Goal: Task Accomplishment & Management: Manage account settings

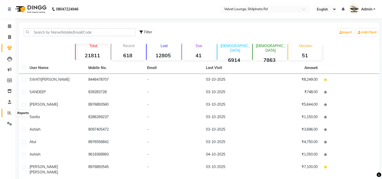
click at [6, 112] on span at bounding box center [9, 113] width 9 height 6
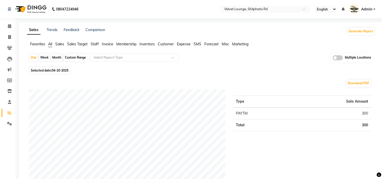
click at [55, 55] on div "Month" at bounding box center [57, 57] width 12 height 7
select select "10"
select select "2025"
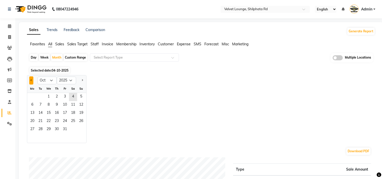
click at [31, 80] on span "Previous month" at bounding box center [32, 80] width 2 height 2
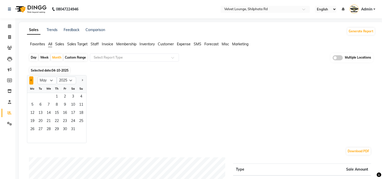
click at [31, 80] on span "Previous month" at bounding box center [32, 80] width 2 height 2
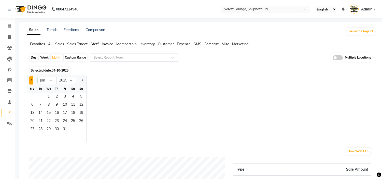
select select "12"
select select "2024"
click at [31, 80] on span "Previous month" at bounding box center [32, 80] width 2 height 2
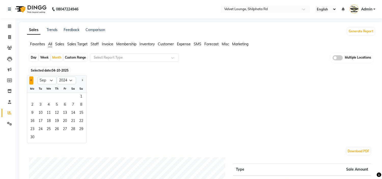
click at [31, 80] on span "Previous month" at bounding box center [32, 80] width 2 height 2
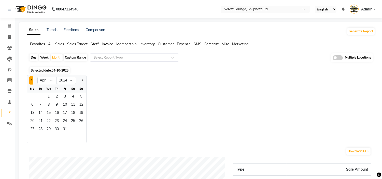
click at [31, 80] on span "Previous month" at bounding box center [32, 80] width 2 height 2
select select "12"
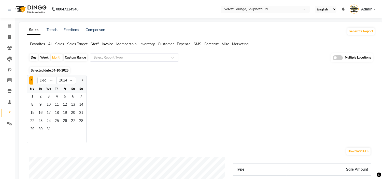
select select "2023"
click at [82, 79] on span "Next month" at bounding box center [82, 80] width 2 height 2
select select "1"
select select "2024"
click at [32, 99] on span "1" at bounding box center [32, 97] width 8 height 8
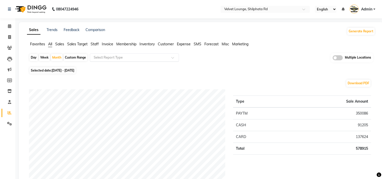
click at [120, 56] on input "text" at bounding box center [129, 57] width 73 height 5
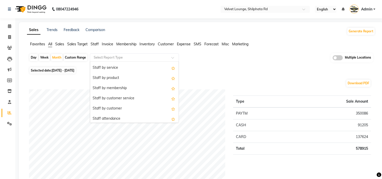
scroll to position [203, 0]
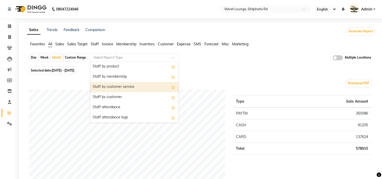
click at [139, 87] on div "Staff by customer service" at bounding box center [134, 87] width 88 height 10
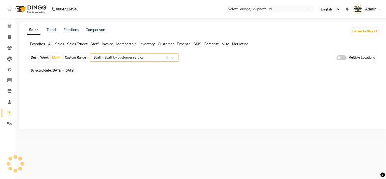
select select "full_report"
select select "pdf"
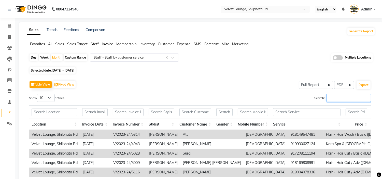
click at [335, 99] on input "Search:" at bounding box center [348, 98] width 44 height 8
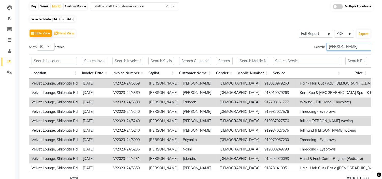
scroll to position [50, 0]
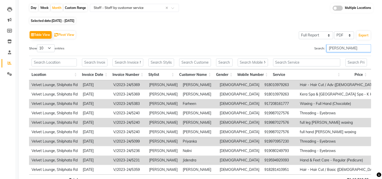
type input "PRADNYA"
click at [53, 47] on select "10 25 50 100" at bounding box center [46, 48] width 18 height 8
select select "100"
click at [38, 44] on select "10 25 50 100" at bounding box center [46, 48] width 18 height 8
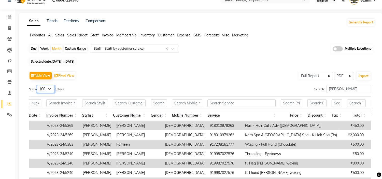
scroll to position [0, 0]
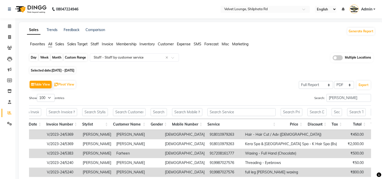
click at [57, 56] on div "Month" at bounding box center [57, 57] width 12 height 7
select select "2024"
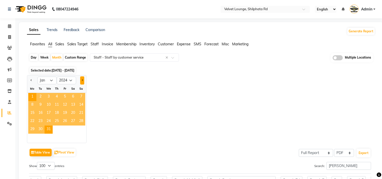
click at [81, 79] on button "Next month" at bounding box center [82, 80] width 4 height 8
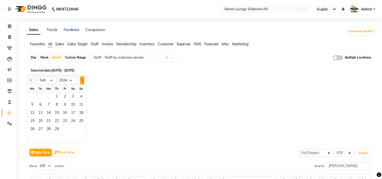
click at [81, 79] on button "Next month" at bounding box center [82, 80] width 4 height 8
click at [48, 95] on span "1" at bounding box center [48, 97] width 8 height 8
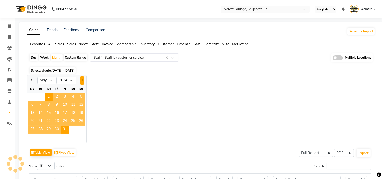
click at [81, 79] on button "Next month" at bounding box center [82, 80] width 4 height 8
select select "6"
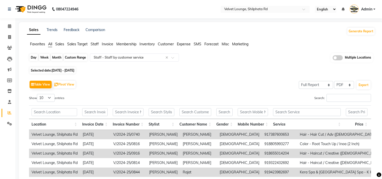
click at [59, 58] on div "Month" at bounding box center [57, 57] width 12 height 7
select select "5"
select select "2024"
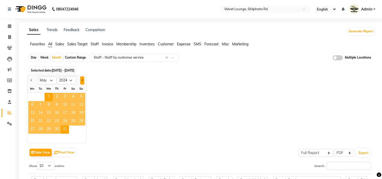
click at [81, 80] on span "Next month" at bounding box center [82, 80] width 2 height 2
select select "6"
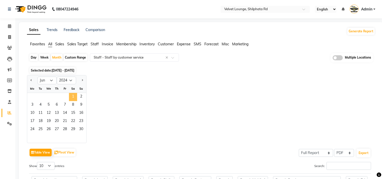
click at [73, 95] on span "1" at bounding box center [73, 97] width 8 height 8
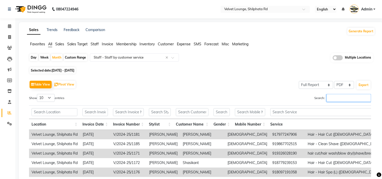
click at [350, 95] on input "Search:" at bounding box center [348, 98] width 44 height 8
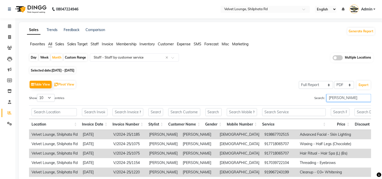
type input "PRADNYA"
click at [51, 98] on select "10 25 50 100" at bounding box center [46, 98] width 18 height 8
select select "100"
click at [38, 94] on select "10 25 50 100" at bounding box center [46, 98] width 18 height 8
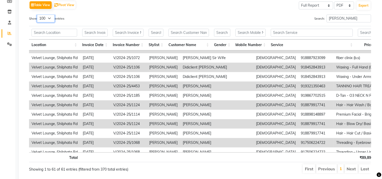
scroll to position [215, 0]
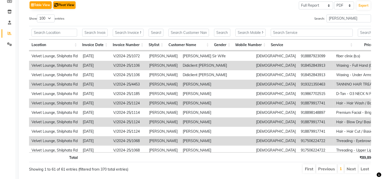
click at [63, 0] on html "08047224946 Select Location × Velvet Lounge, Shilphata Rd English ENGLISH Españ…" at bounding box center [191, 10] width 382 height 179
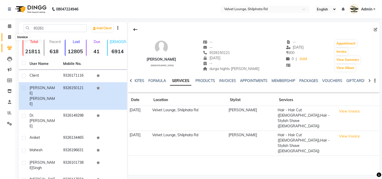
click at [9, 39] on icon at bounding box center [9, 37] width 3 height 4
select select "service"
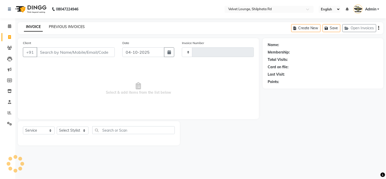
type input "2174"
select select "122"
click at [70, 27] on link "PREVIOUS INVOICES" at bounding box center [67, 26] width 36 height 5
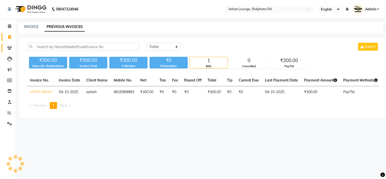
click at [9, 47] on icon at bounding box center [9, 48] width 5 height 4
click at [6, 45] on span at bounding box center [9, 48] width 9 height 6
click at [8, 47] on icon at bounding box center [9, 48] width 5 height 4
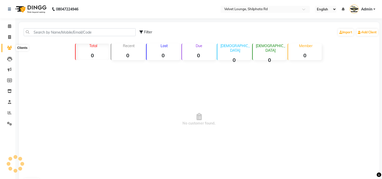
click at [8, 48] on icon at bounding box center [9, 48] width 5 height 4
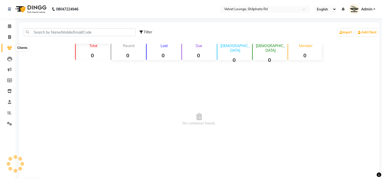
click at [8, 48] on icon at bounding box center [9, 48] width 5 height 4
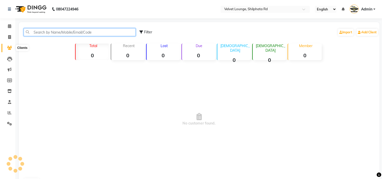
click at [56, 34] on input "text" at bounding box center [80, 32] width 112 height 8
click at [74, 33] on input "text" at bounding box center [80, 32] width 112 height 8
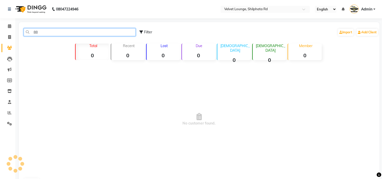
type input "8"
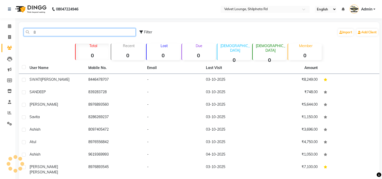
click at [80, 32] on input "8" at bounding box center [80, 32] width 112 height 8
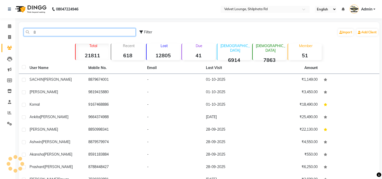
click at [81, 32] on input "8" at bounding box center [80, 32] width 112 height 8
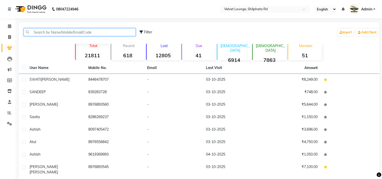
click at [81, 32] on input "text" at bounding box center [80, 32] width 112 height 8
click at [90, 31] on input "text" at bounding box center [80, 32] width 112 height 8
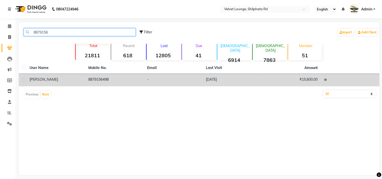
type input "8879156"
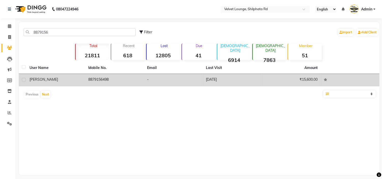
click at [117, 77] on td "8879156498" at bounding box center [114, 80] width 59 height 12
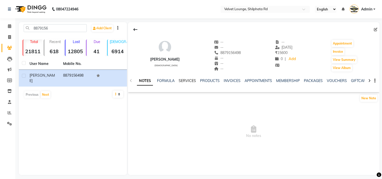
click at [184, 81] on link "SERVICES" at bounding box center [186, 80] width 17 height 5
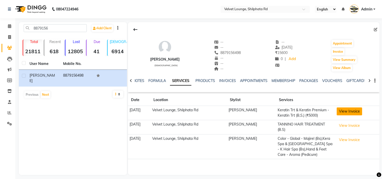
click at [346, 109] on button "View Invoice" at bounding box center [348, 111] width 25 height 8
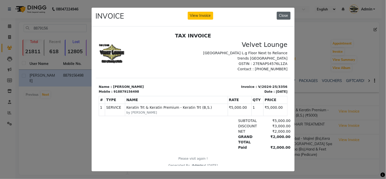
click at [279, 15] on button "Close" at bounding box center [284, 16] width 14 height 8
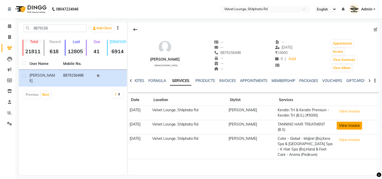
click at [362, 125] on button "View Invoice" at bounding box center [348, 126] width 25 height 8
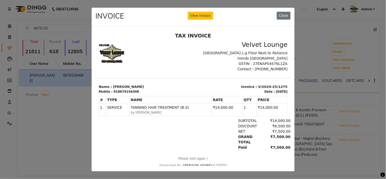
click at [92, 146] on div at bounding box center [193, 98] width 203 height 145
click at [283, 14] on button "Close" at bounding box center [284, 16] width 14 height 8
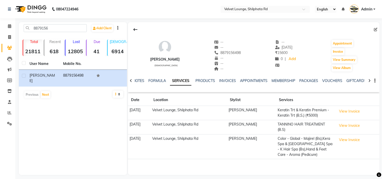
click at [185, 132] on td "Velvet Lounge, Shilphata Rd" at bounding box center [188, 127] width 76 height 14
drag, startPoint x: 0, startPoint y: 88, endPoint x: 5, endPoint y: 95, distance: 8.3
click at [0, 88] on li "Inventory" at bounding box center [7, 91] width 15 height 11
click at [7, 37] on span at bounding box center [9, 37] width 9 height 6
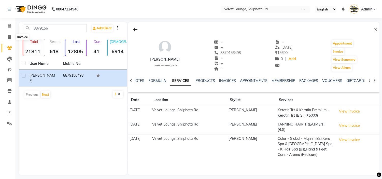
select select "service"
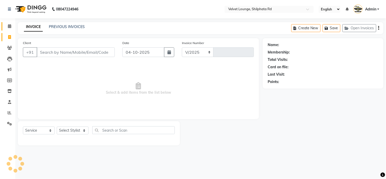
select select "122"
type input "2174"
click at [9, 24] on icon at bounding box center [9, 26] width 3 height 4
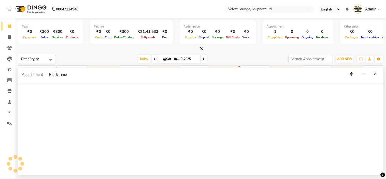
scroll to position [7, 0]
select select "3746"
select select "750"
select select "tentative"
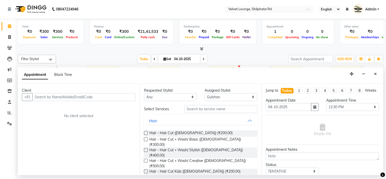
click at [74, 41] on div "Total ₹0 Expenses ₹300 Sales ₹300 Services ₹0 Products" at bounding box center [51, 31] width 66 height 23
click at [113, 66] on div "11:00 AM" at bounding box center [103, 70] width 30 height 9
click at [376, 72] on icon "Close" at bounding box center [375, 74] width 3 height 4
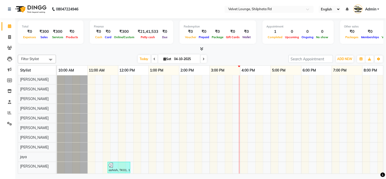
scroll to position [0, 0]
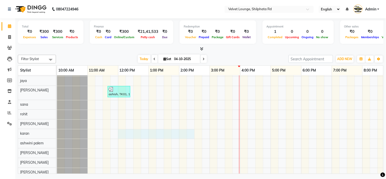
drag, startPoint x: 189, startPoint y: 127, endPoint x: 126, endPoint y: 82, distance: 78.0
click at [126, 82] on tr at bounding box center [255, 83] width 397 height 497
select select "42826"
select select "tentative"
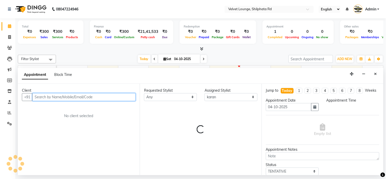
select select "720"
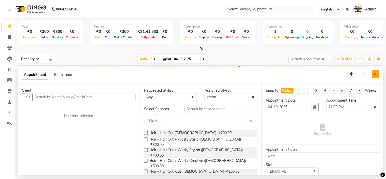
click at [377, 73] on button "Close" at bounding box center [375, 74] width 7 height 8
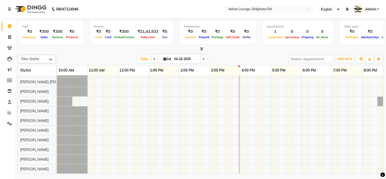
click at [173, 57] on input "04-10-2025" at bounding box center [185, 59] width 25 height 8
select select "10"
select select "2025"
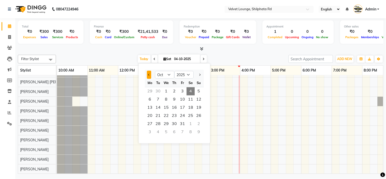
click at [149, 73] on button "Previous month" at bounding box center [149, 75] width 4 height 8
select select "9"
click at [178, 113] on span "26" at bounding box center [182, 116] width 8 height 8
type input "26-09-2025"
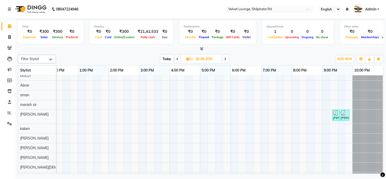
click at [193, 62] on span "[DATE]" at bounding box center [201, 58] width 41 height 9
click at [194, 57] on input "26-09-2025" at bounding box center [206, 59] width 25 height 8
select select "9"
select select "2025"
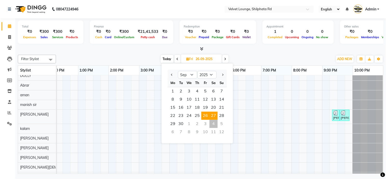
click at [211, 118] on span "27" at bounding box center [213, 116] width 8 height 8
type input "27-09-2025"
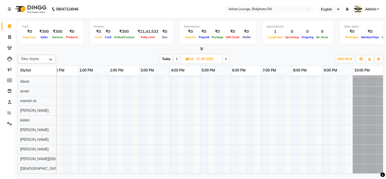
drag, startPoint x: 211, startPoint y: 118, endPoint x: 188, endPoint y: 59, distance: 63.8
click at [188, 59] on div "Filter Stylist Select All [PERSON_NAME] [PERSON_NAME] [PERSON_NAME] [PERSON_NAM…" at bounding box center [200, 113] width 365 height 121
click at [188, 59] on icon at bounding box center [187, 58] width 3 height 3
select select "9"
select select "2025"
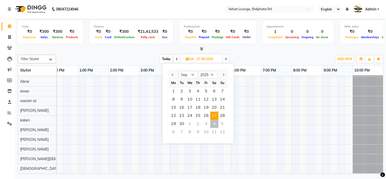
click at [232, 118] on ngb-datepicker "Jan Feb Mar Apr May Jun [DATE] Aug Sep Oct Nov [DATE] 2016 2017 2018 2019 2020 …" at bounding box center [198, 103] width 72 height 80
drag, startPoint x: 232, startPoint y: 118, endPoint x: 214, endPoint y: 110, distance: 20.3
click at [232, 119] on ngb-datepicker "Jan Feb Mar Apr May Jun [DATE] Aug Sep Oct Nov [DATE] 2016 2017 2018 2019 2020 …" at bounding box center [198, 103] width 72 height 80
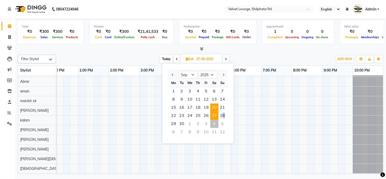
click at [232, 118] on ngb-datepicker "Jan Feb Mar Apr May Jun [DATE] Aug Sep Oct Nov [DATE] 2016 2017 2018 2019 2020 …" at bounding box center [198, 103] width 72 height 80
drag, startPoint x: 214, startPoint y: 110, endPoint x: 231, endPoint y: 120, distance: 20.1
click at [232, 119] on ngb-datepicker "Jan Feb Mar Apr May Jun [DATE] Aug Sep Oct Nov [DATE] 2016 2017 2018 2019 2020 …" at bounding box center [198, 103] width 72 height 80
click at [174, 122] on span "29" at bounding box center [174, 124] width 8 height 8
type input "29-09-2025"
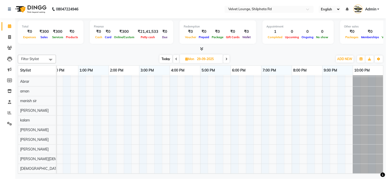
click at [381, 118] on td "tejas salve, TK5130215, 07:45 PM-08:45 PM, Hair - Hair Cut ([DEMOGRAPHIC_DATA])…" at bounding box center [220, 124] width 326 height 99
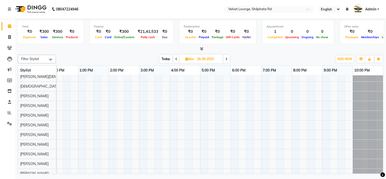
click at [381, 132] on div "Total ₹0 Expenses ₹300 Sales ₹300 Services ₹0 Products Finance ₹0 Cash ₹0 Card …" at bounding box center [200, 96] width 370 height 157
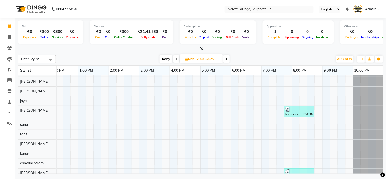
scroll to position [385, 0]
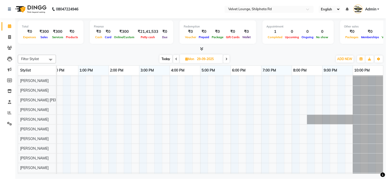
click at [279, 65] on div "Filter Stylist Select All [PERSON_NAME] [PERSON_NAME] [PERSON_NAME] [PERSON_NAM…" at bounding box center [200, 113] width 365 height 121
